Goal: Download file/media

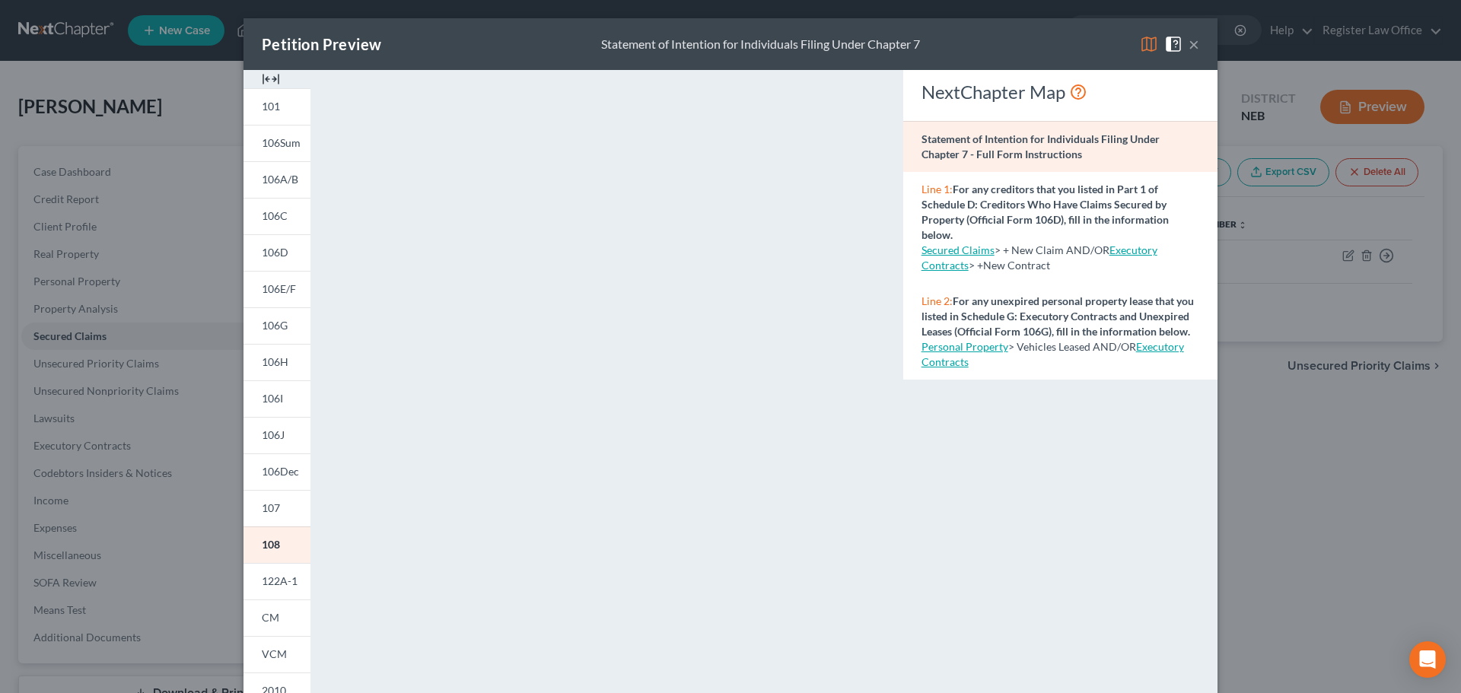
click at [1188, 44] on button "×" at bounding box center [1193, 44] width 11 height 18
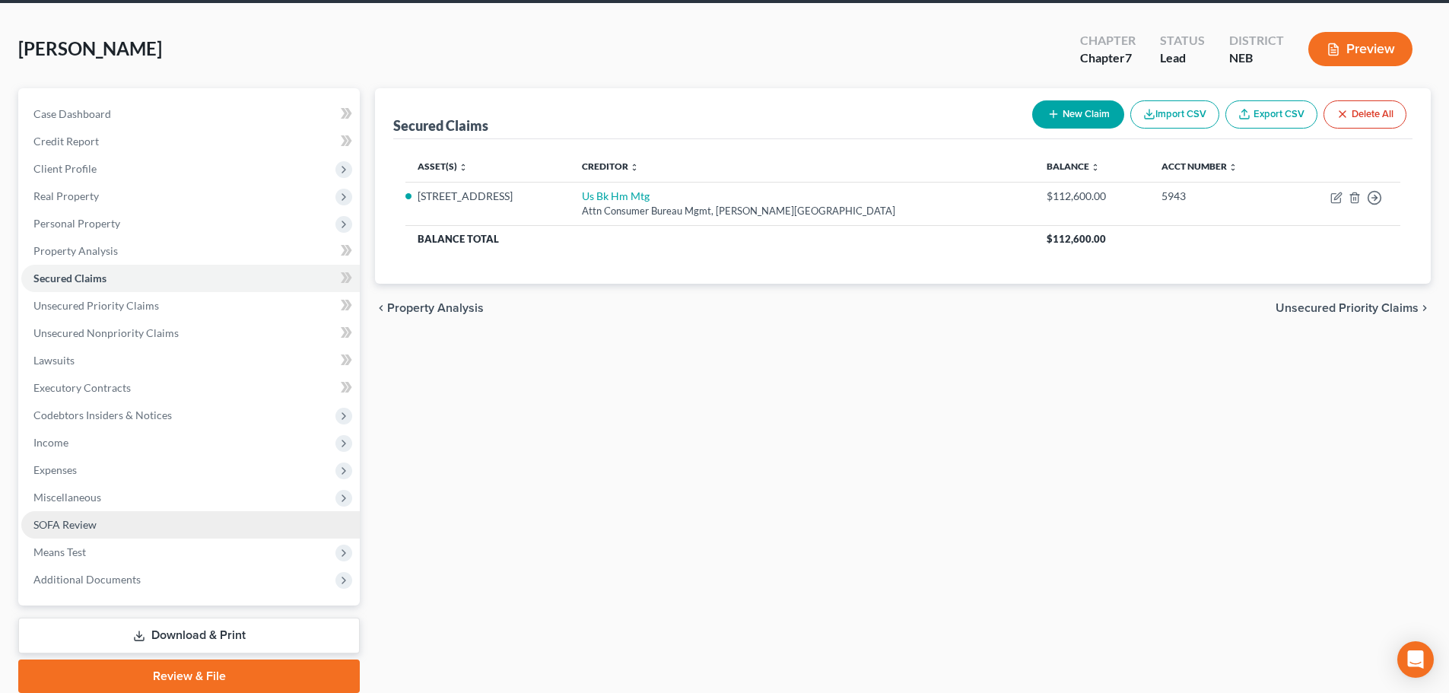
scroll to position [116, 0]
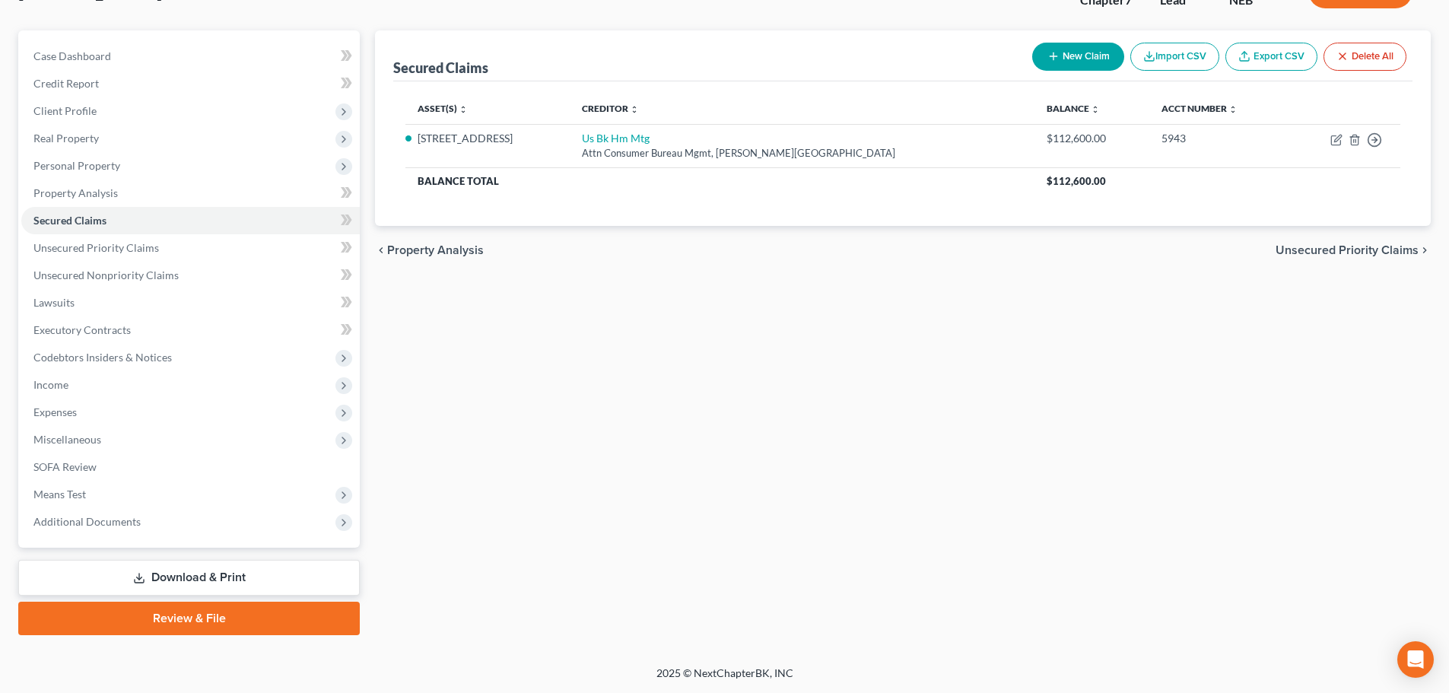
click at [188, 577] on link "Download & Print" at bounding box center [189, 578] width 342 height 36
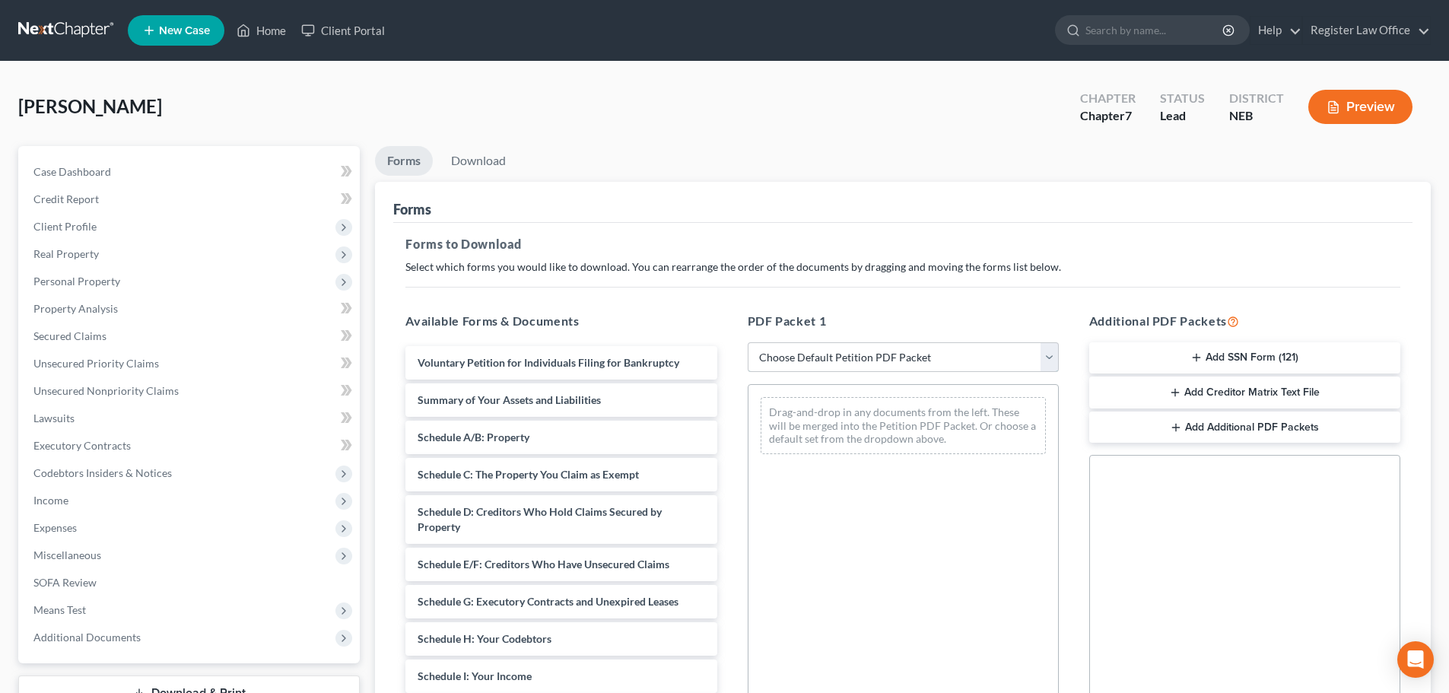
click at [771, 358] on select "Choose Default Petition PDF Packet Complete Bankruptcy Petition (all forms and …" at bounding box center [903, 357] width 311 height 30
click at [748, 342] on select "Choose Default Petition PDF Packet Complete Bankruptcy Petition (all forms and …" at bounding box center [903, 357] width 311 height 30
click at [877, 359] on select "Choose Default Petition PDF Packet Complete Bankruptcy Petition (all forms and …" at bounding box center [903, 357] width 311 height 30
select select "0"
click at [748, 342] on select "Choose Default Petition PDF Packet Complete Bankruptcy Petition (all forms and …" at bounding box center [903, 357] width 311 height 30
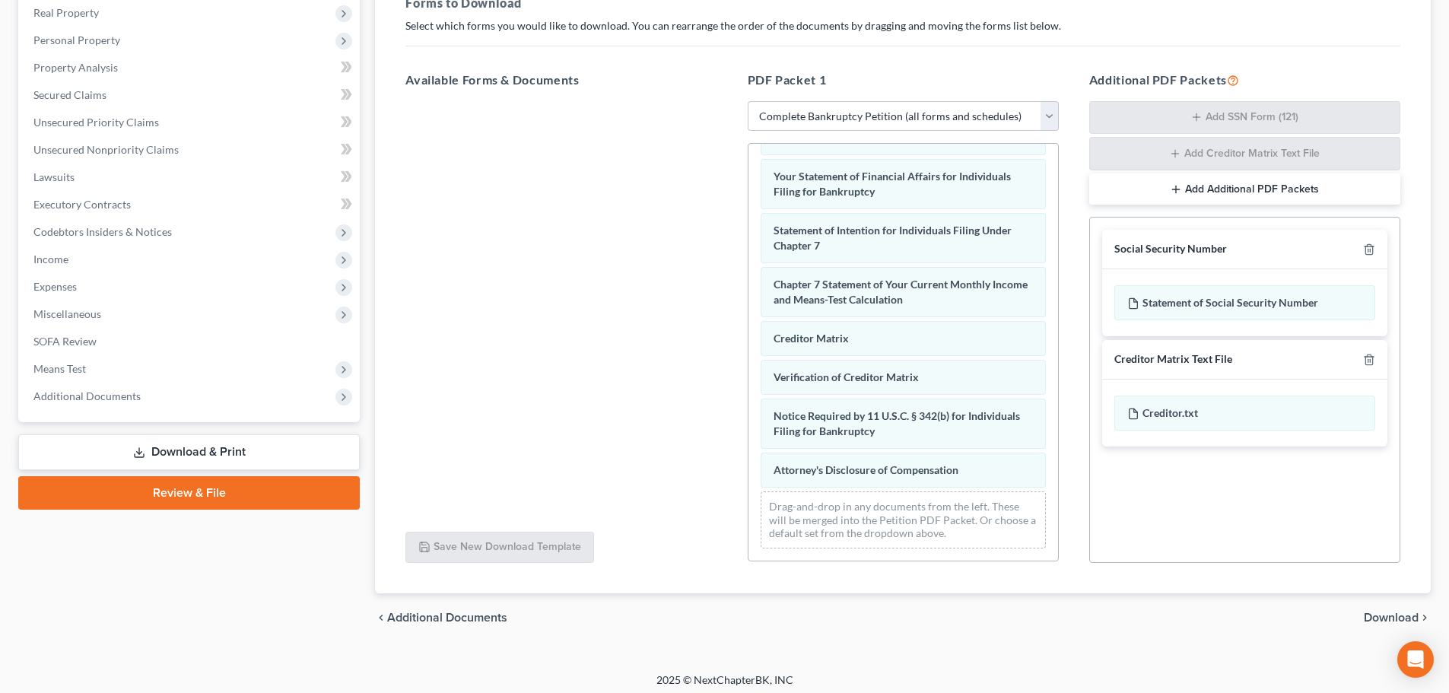
scroll to position [248, 0]
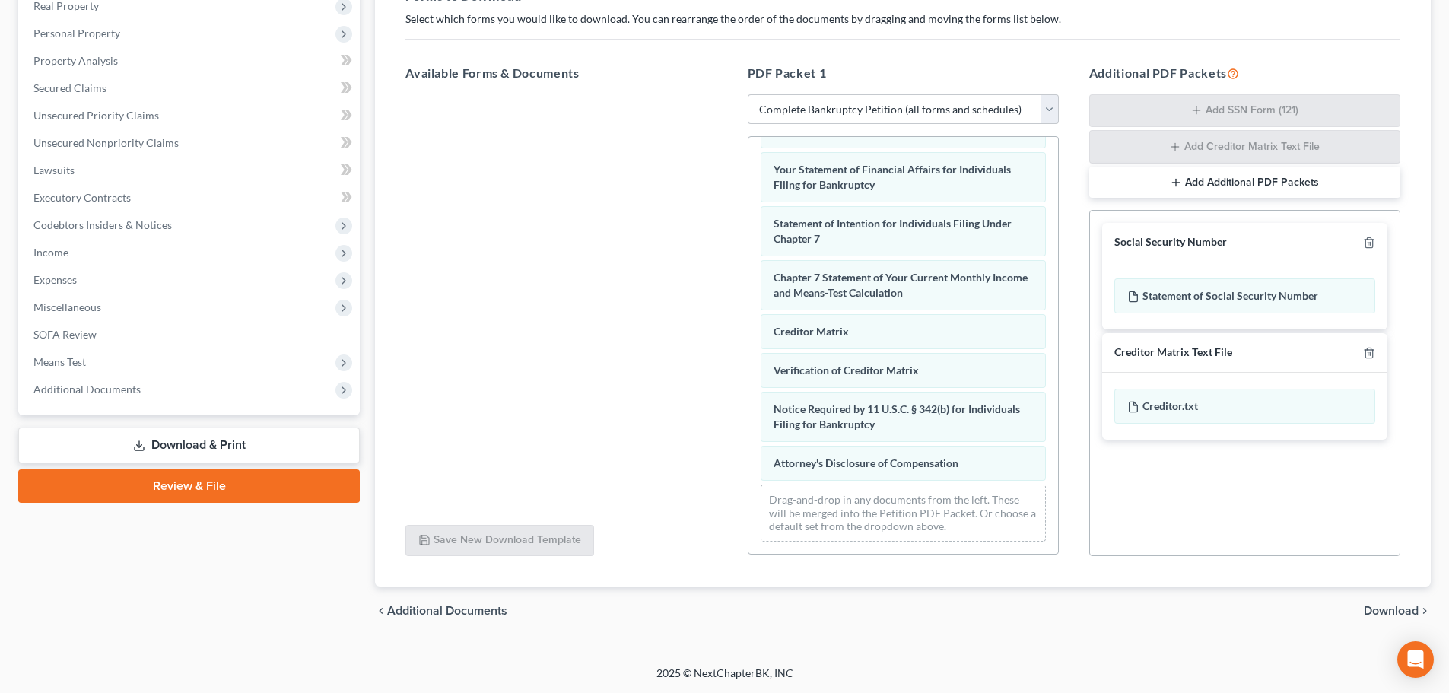
click at [1382, 609] on span "Download" at bounding box center [1391, 611] width 55 height 12
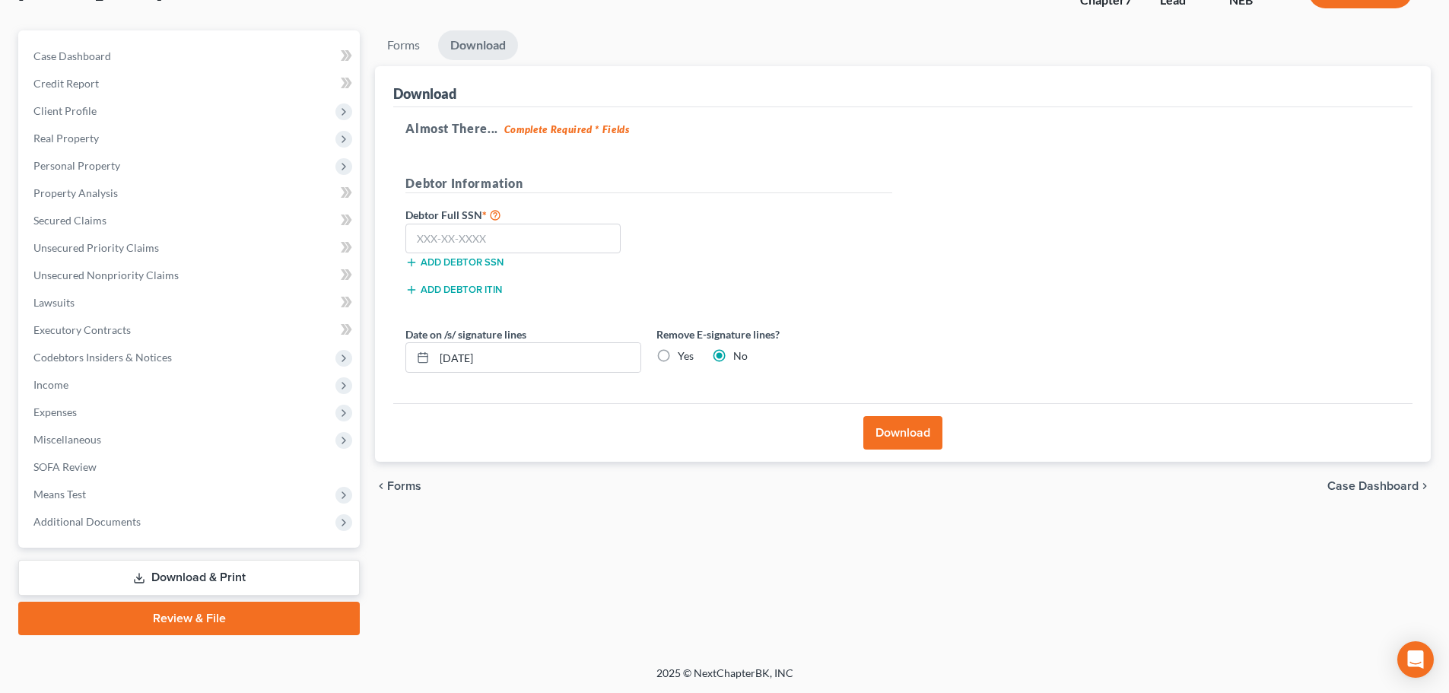
scroll to position [116, 0]
click at [428, 243] on input "text" at bounding box center [513, 239] width 215 height 30
type input "563-15-2790"
click at [555, 276] on div "Debtor Full SSN * 563-15-2790 Add debtor SSN" at bounding box center [523, 243] width 251 height 76
click at [911, 434] on button "Download" at bounding box center [903, 432] width 79 height 33
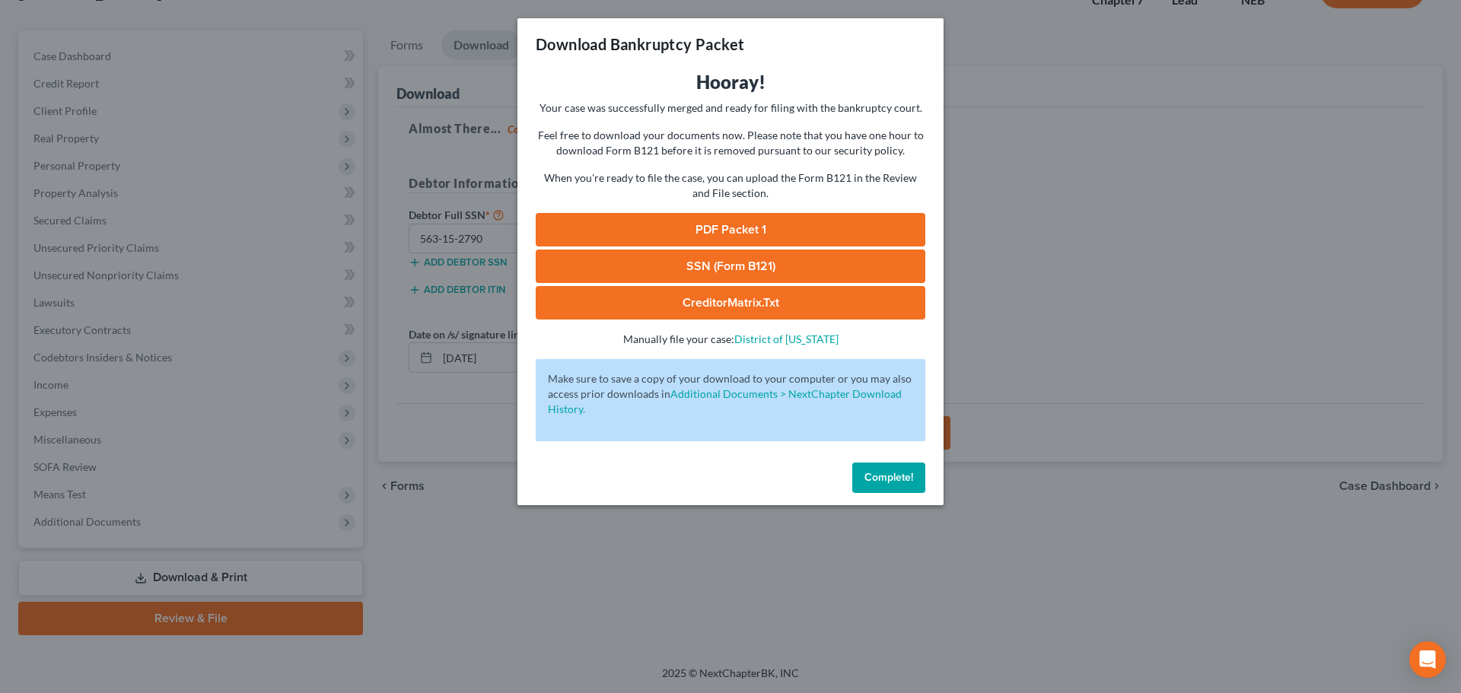
click at [698, 231] on link "PDF Packet 1" at bounding box center [731, 229] width 390 height 33
click at [770, 268] on link "SSN (Form B121)" at bounding box center [731, 266] width 390 height 33
click at [743, 301] on link "CreditorMatrix.txt" at bounding box center [731, 302] width 390 height 33
click at [902, 481] on span "Complete!" at bounding box center [888, 477] width 49 height 13
